Goal: Browse casually: Explore the website without a specific task or goal

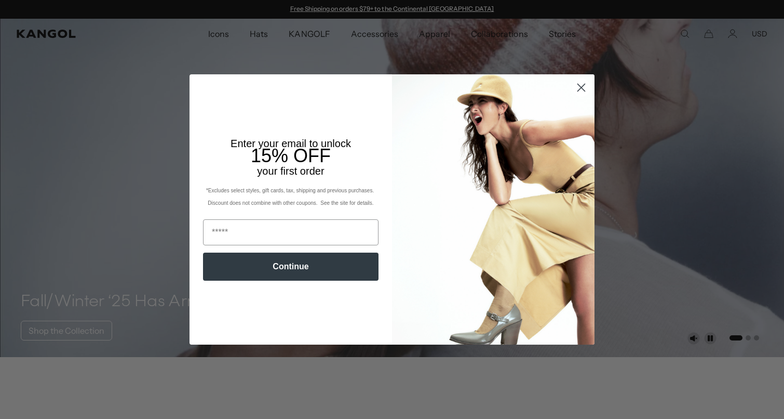
click at [581, 86] on icon "Close dialog" at bounding box center [581, 87] width 7 height 7
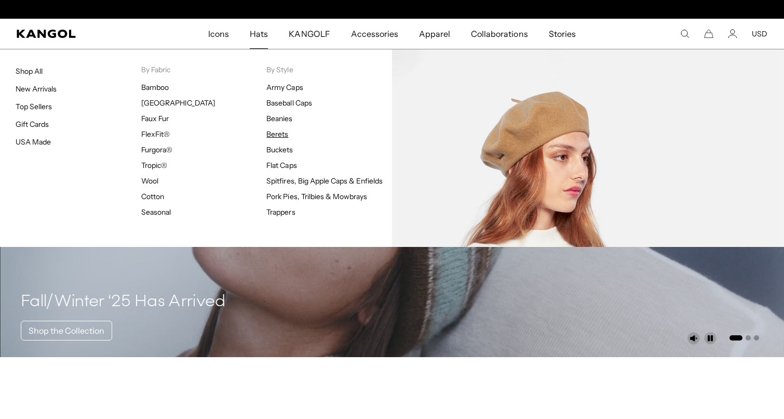
scroll to position [0, 214]
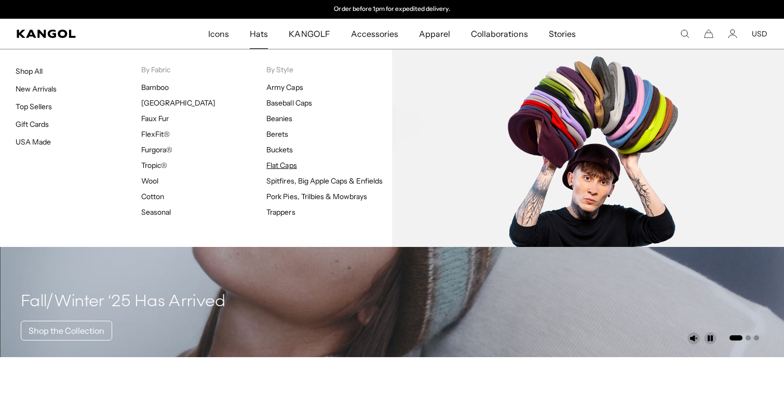
click at [276, 167] on link "Flat Caps" at bounding box center [281, 164] width 30 height 9
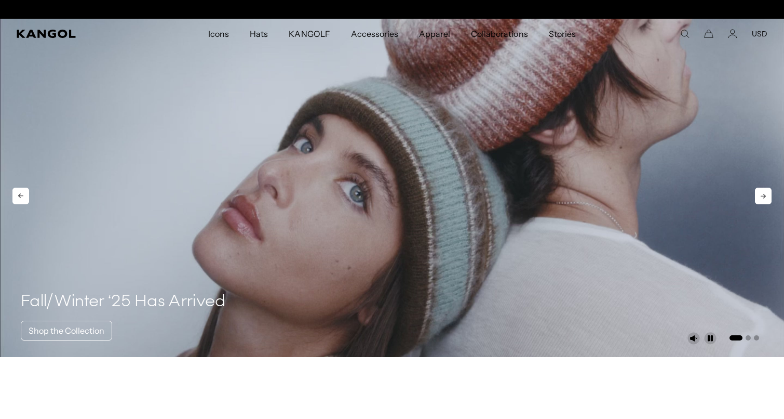
scroll to position [0, 214]
drag, startPoint x: 567, startPoint y: 210, endPoint x: 609, endPoint y: 193, distance: 45.4
click at [758, 33] on button "USD" at bounding box center [760, 33] width 16 height 9
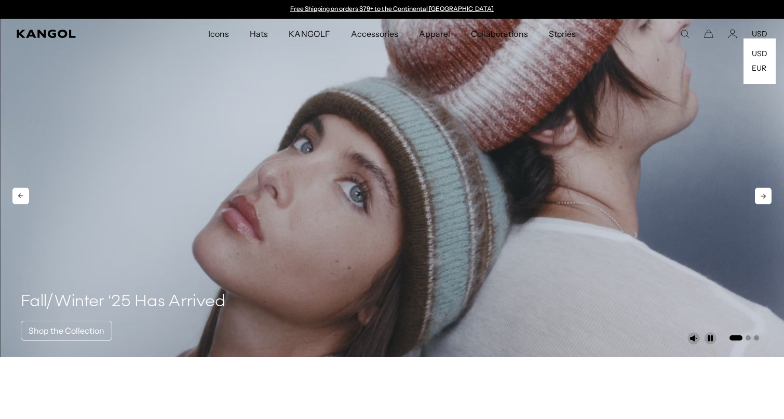
click at [700, 65] on video "1 of 3" at bounding box center [392, 188] width 784 height 338
